Goal: Task Accomplishment & Management: Use online tool/utility

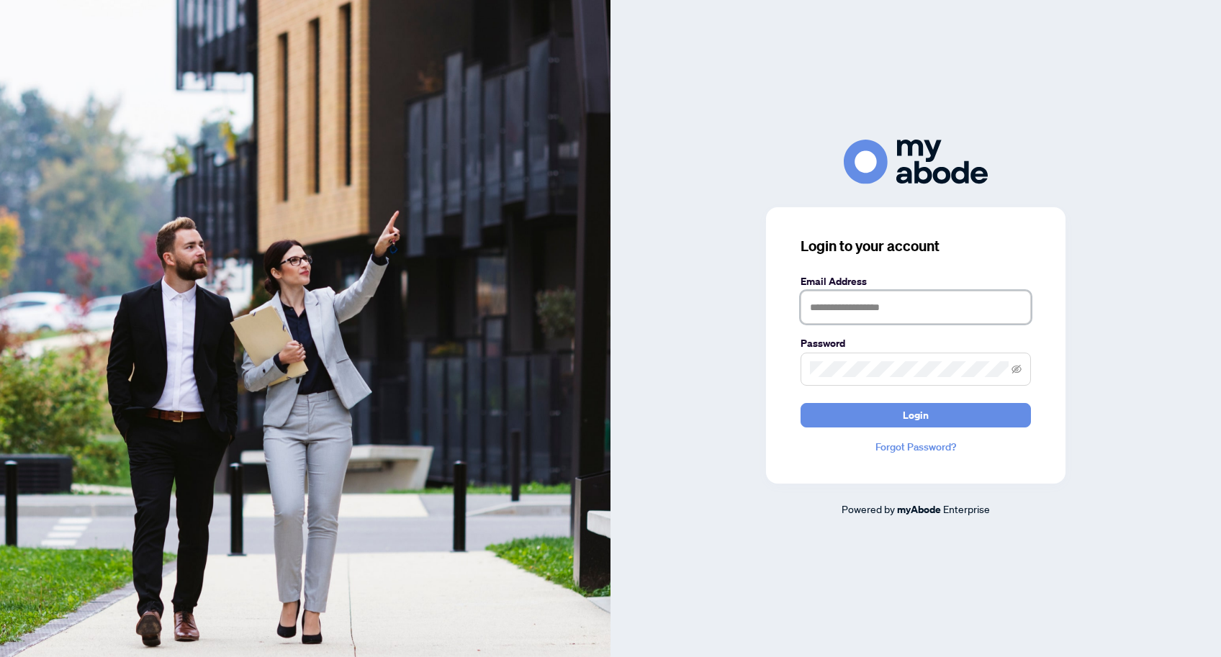
type input "**********"
click at [916, 422] on span "Login" at bounding box center [916, 415] width 26 height 23
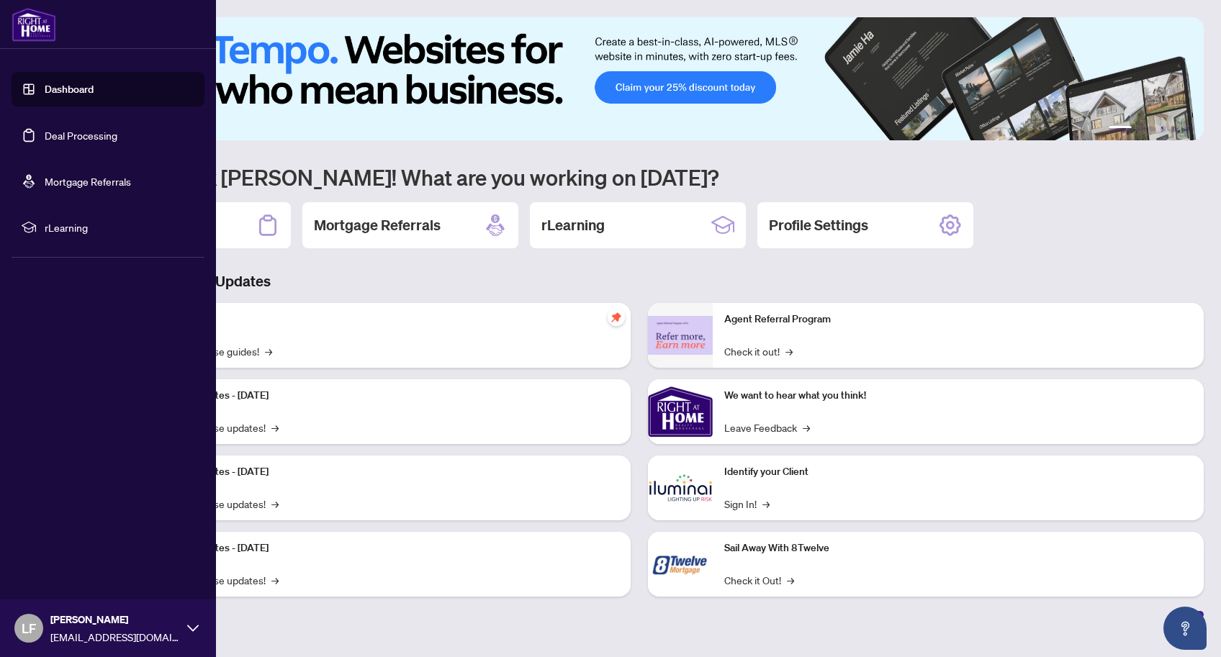
click at [45, 142] on link "Deal Processing" at bounding box center [81, 135] width 73 height 13
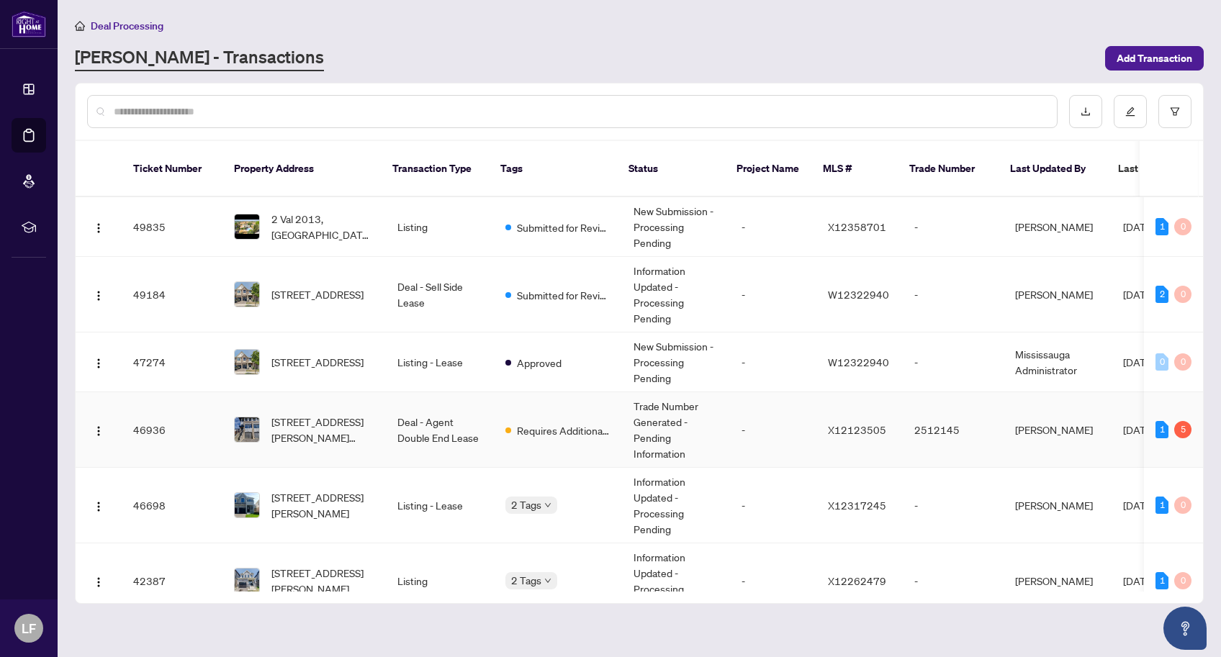
click at [517, 430] on td "Requires Additional Docs" at bounding box center [558, 430] width 128 height 76
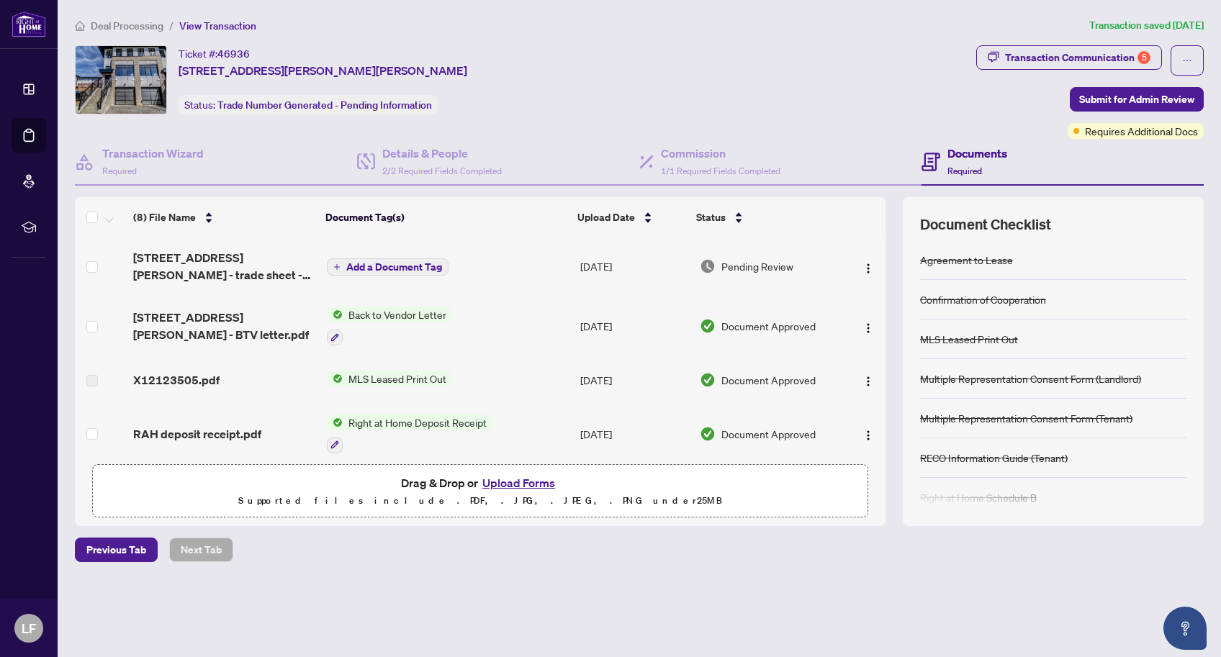
scroll to position [220, 0]
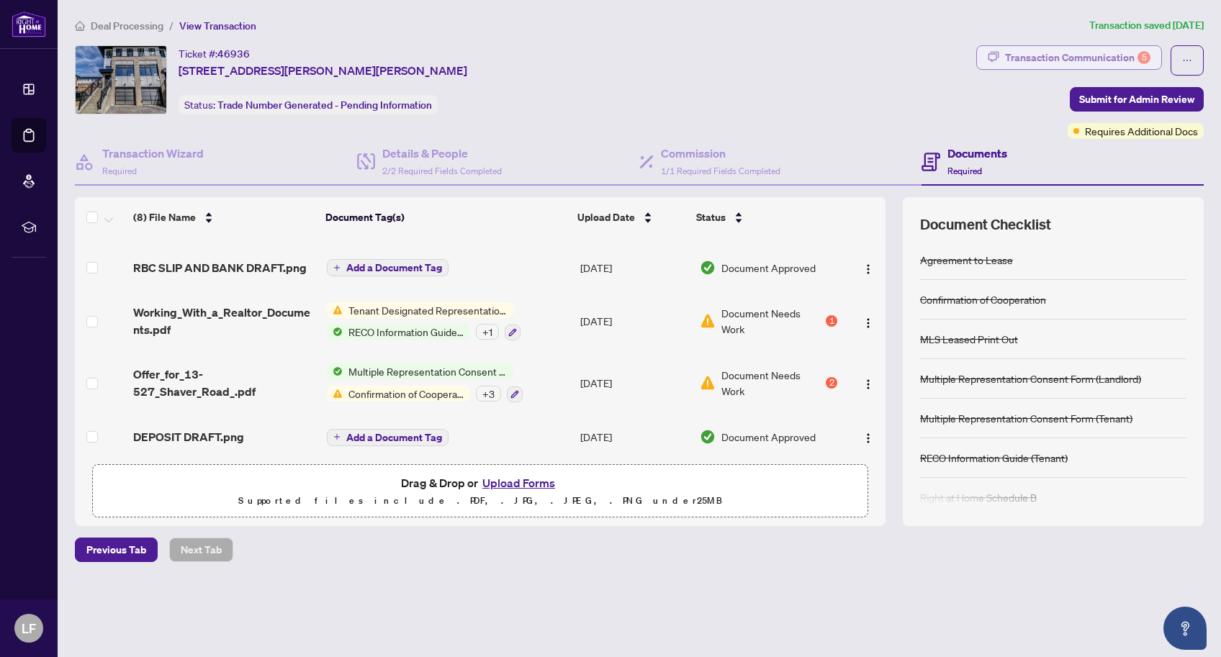
click at [1106, 53] on div "Transaction Communication 5" at bounding box center [1077, 57] width 145 height 23
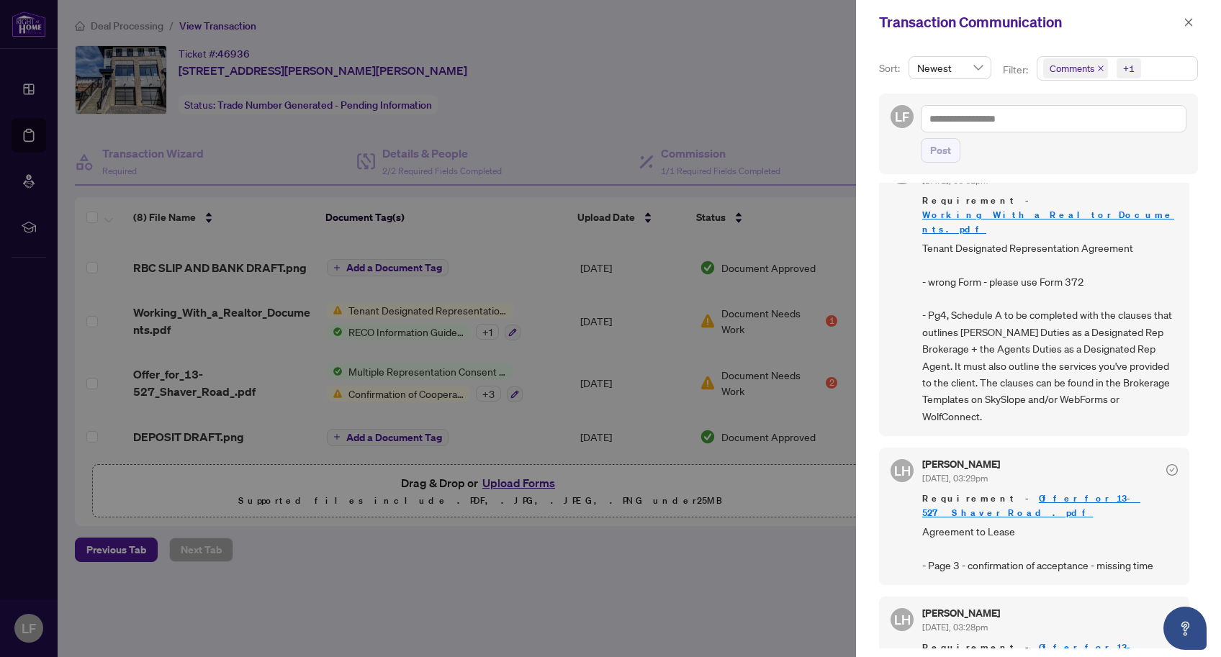
scroll to position [758, 0]
